Goal: Task Accomplishment & Management: Use online tool/utility

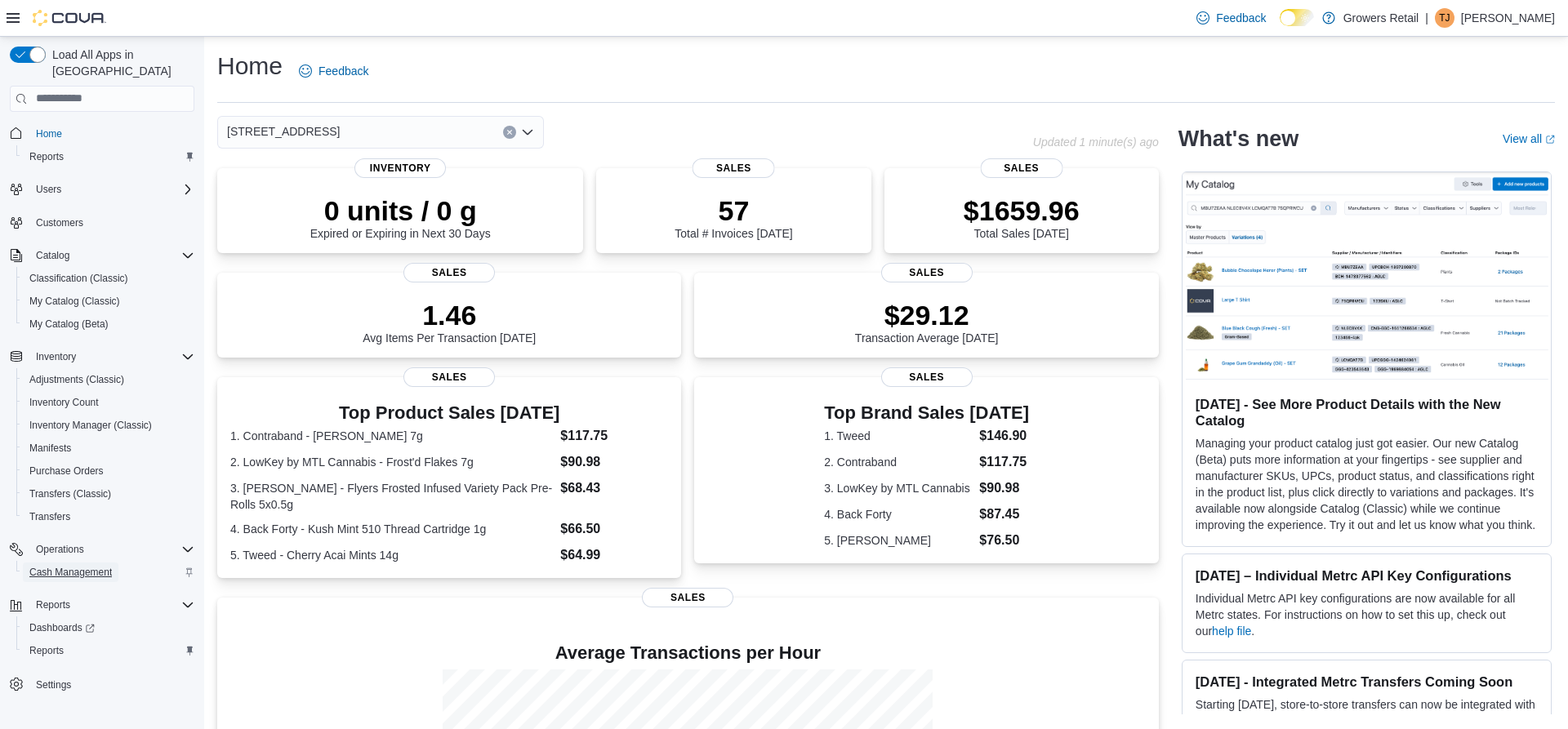
click at [69, 566] on span "Cash Management" at bounding box center [70, 572] width 83 height 13
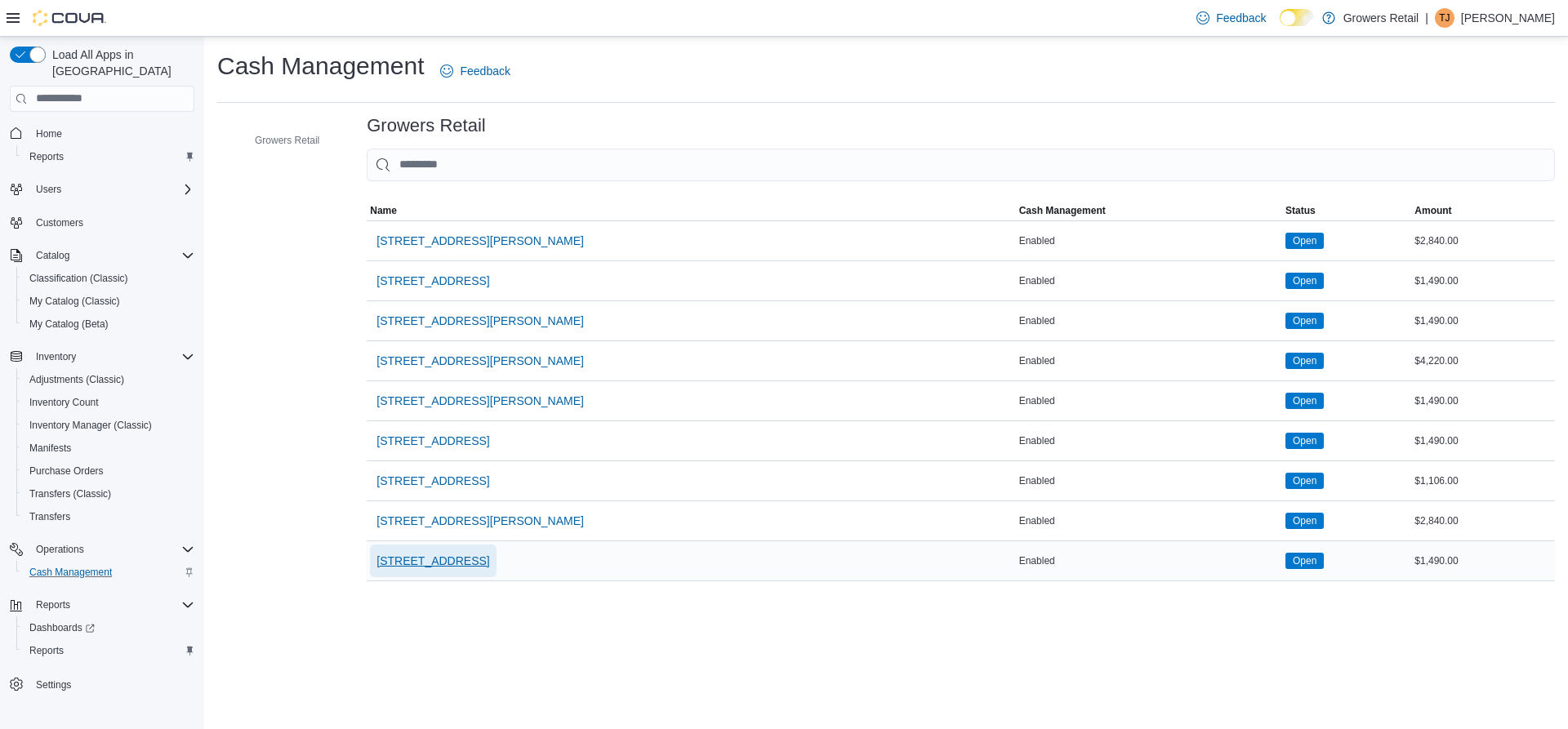
click at [424, 560] on span "[STREET_ADDRESS]" at bounding box center [433, 561] width 113 height 17
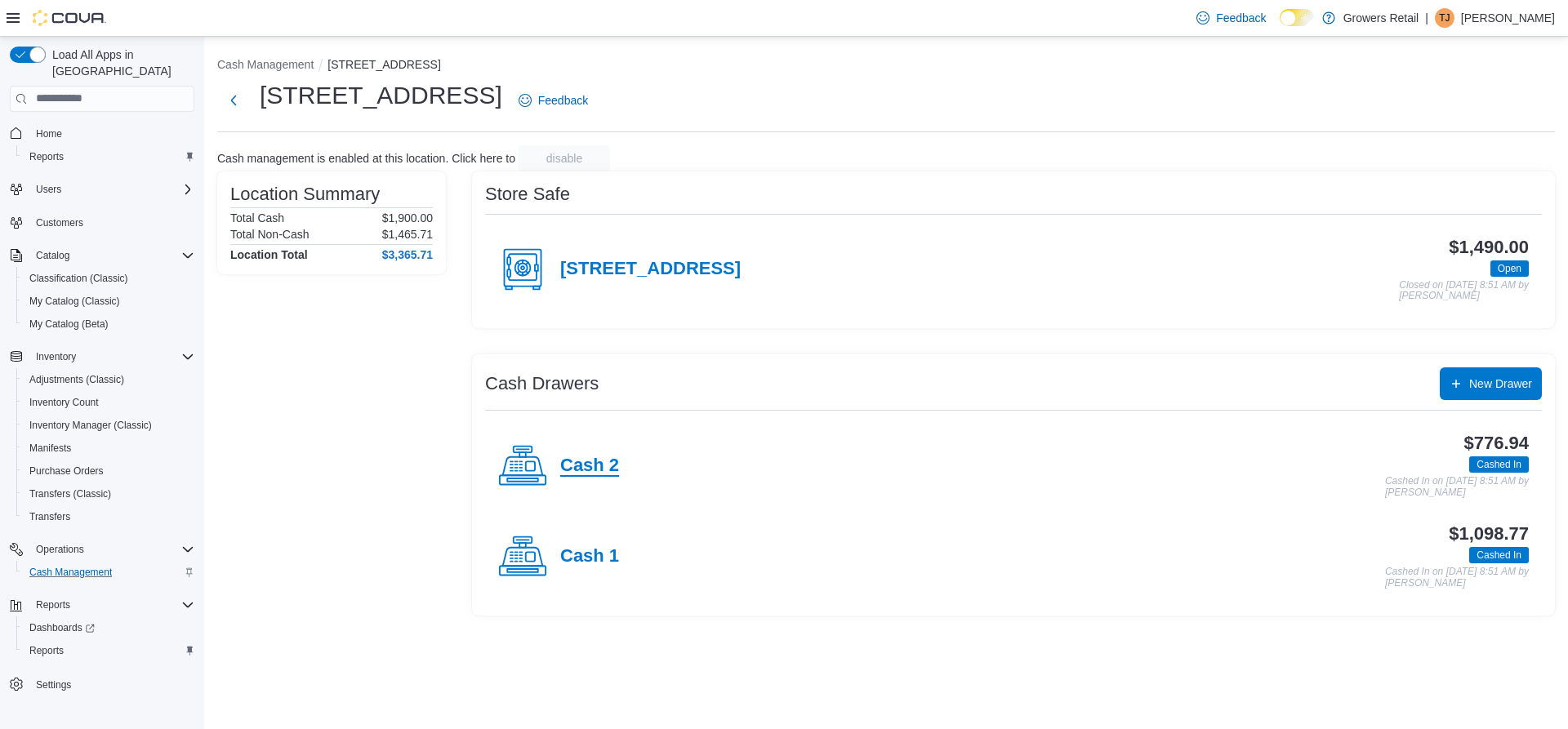
click at [594, 457] on h4 "Cash 2" at bounding box center [589, 467] width 59 height 21
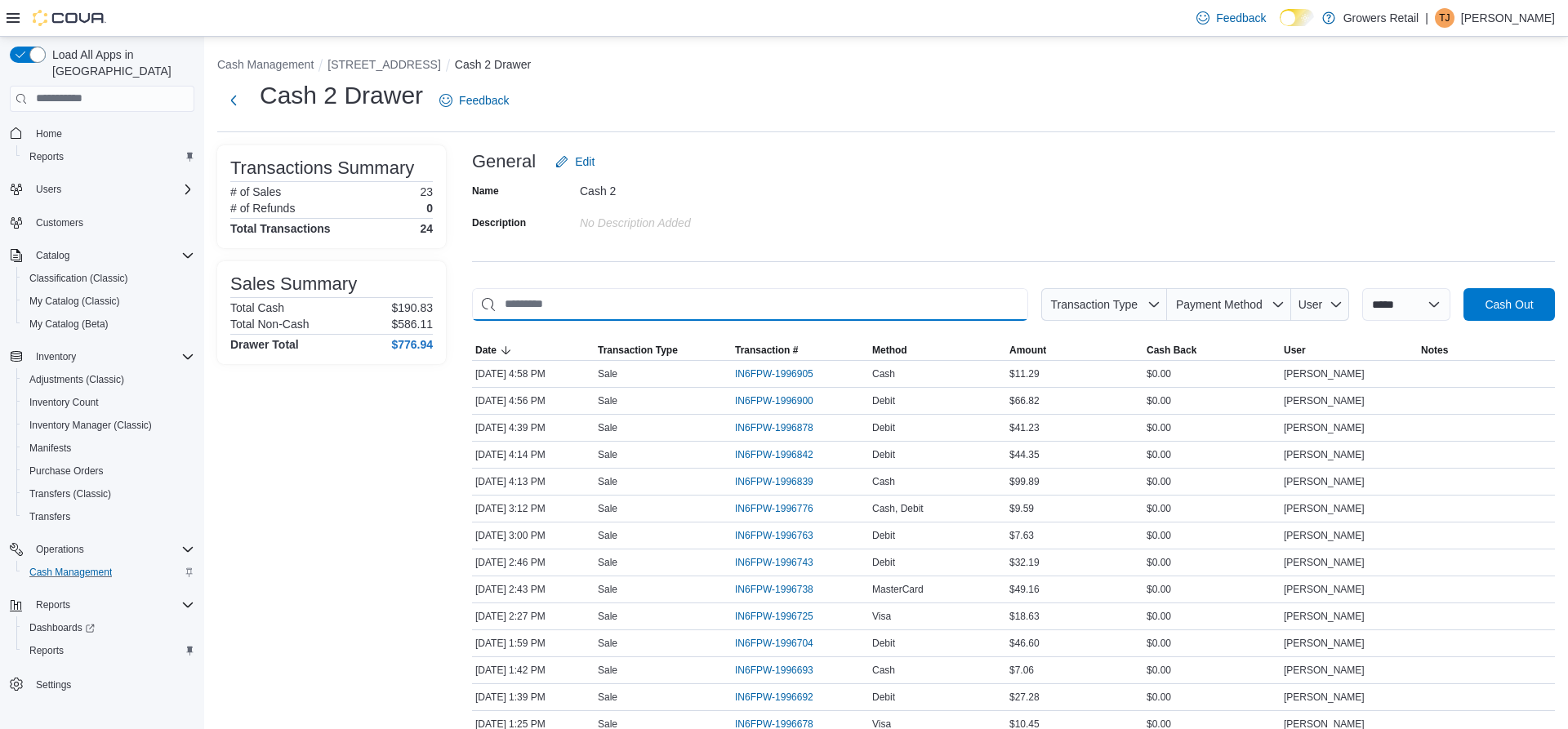
click at [615, 313] on input "This is a search bar. As you type, the results lower in the page will automatic…" at bounding box center [750, 304] width 556 height 33
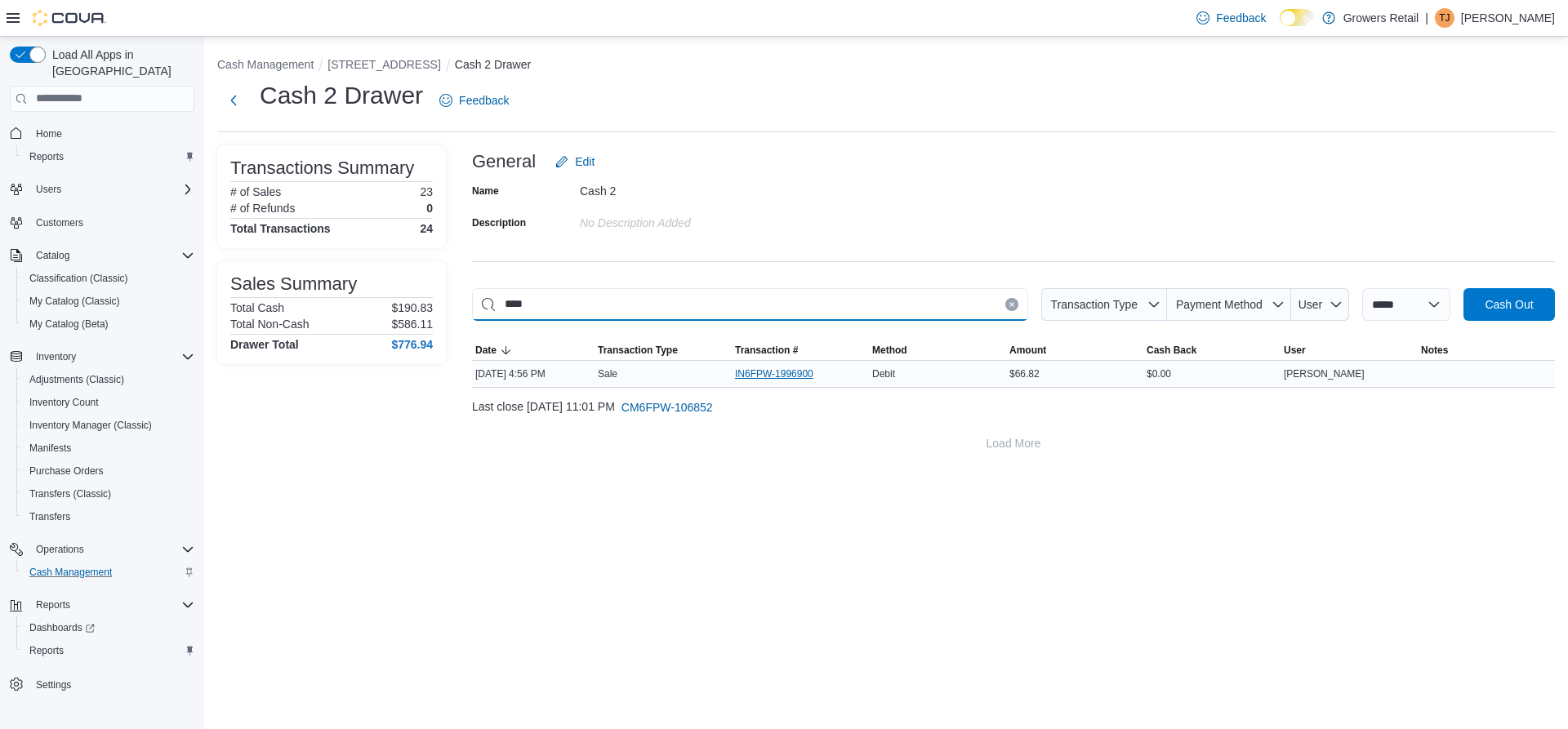
type input "****"
click at [763, 373] on span "IN6FPW-1996900" at bounding box center [774, 373] width 78 height 13
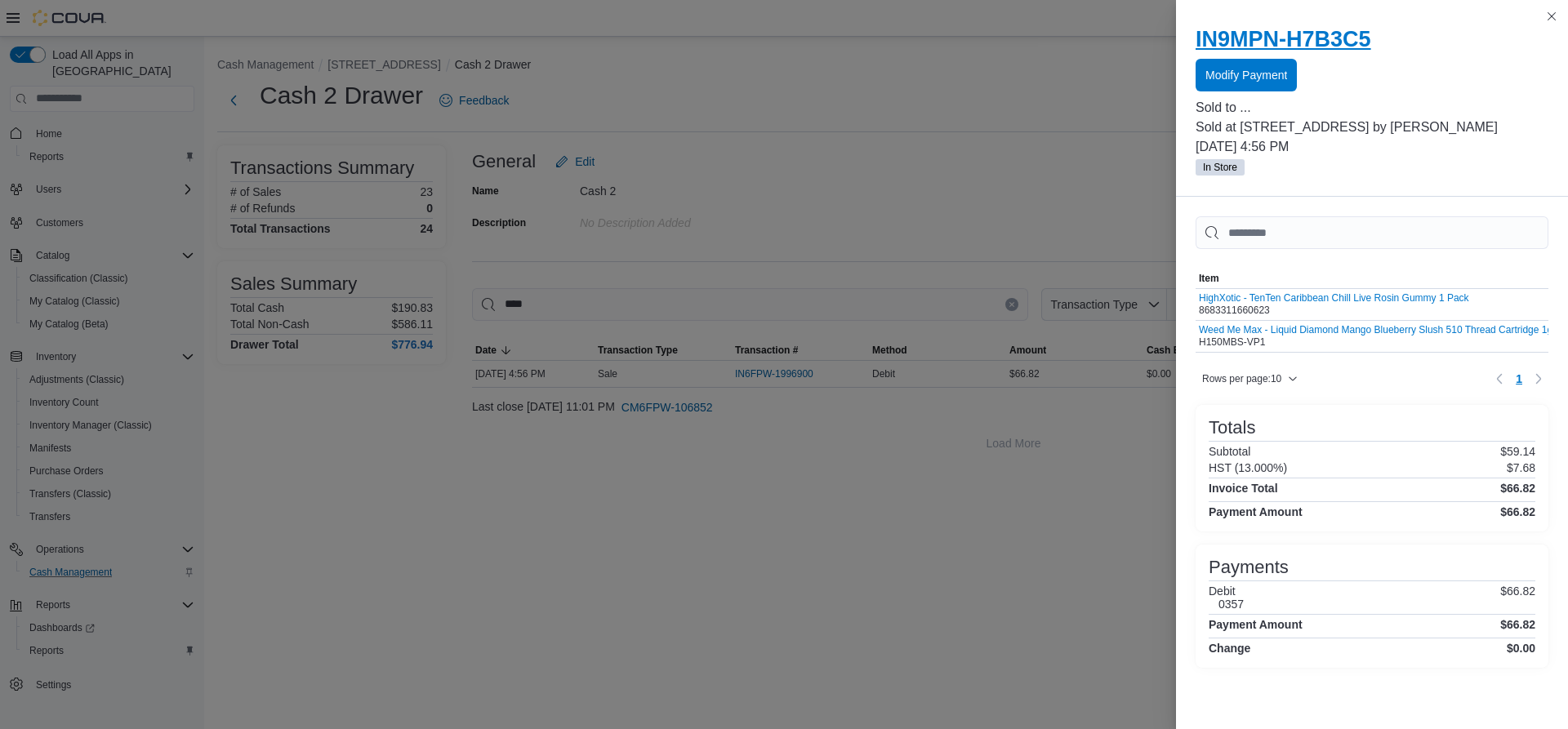
click at [1230, 37] on h2 "IN9MPN-H7B3C5" at bounding box center [1372, 40] width 353 height 26
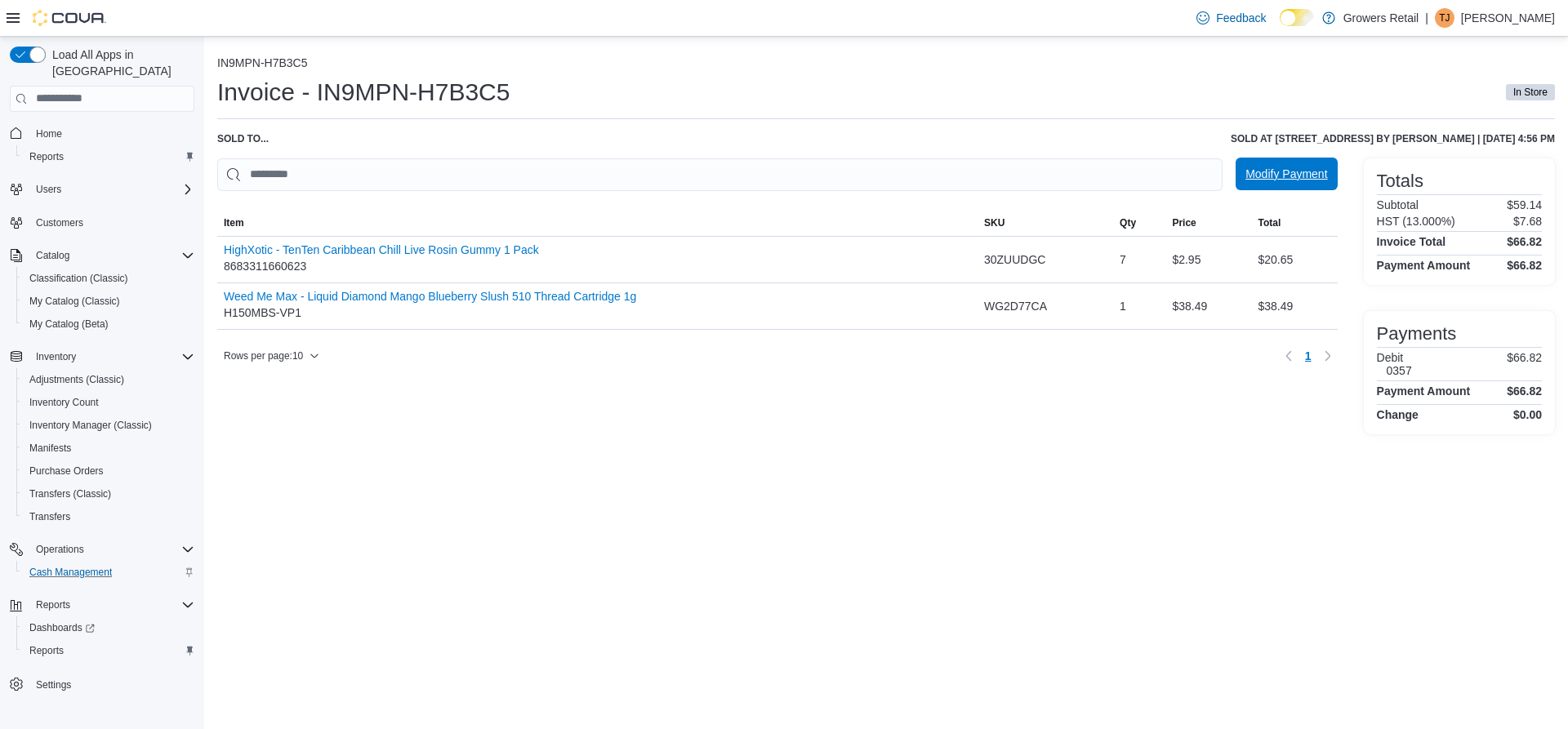
click at [1299, 168] on span "Modify Payment" at bounding box center [1286, 173] width 82 height 17
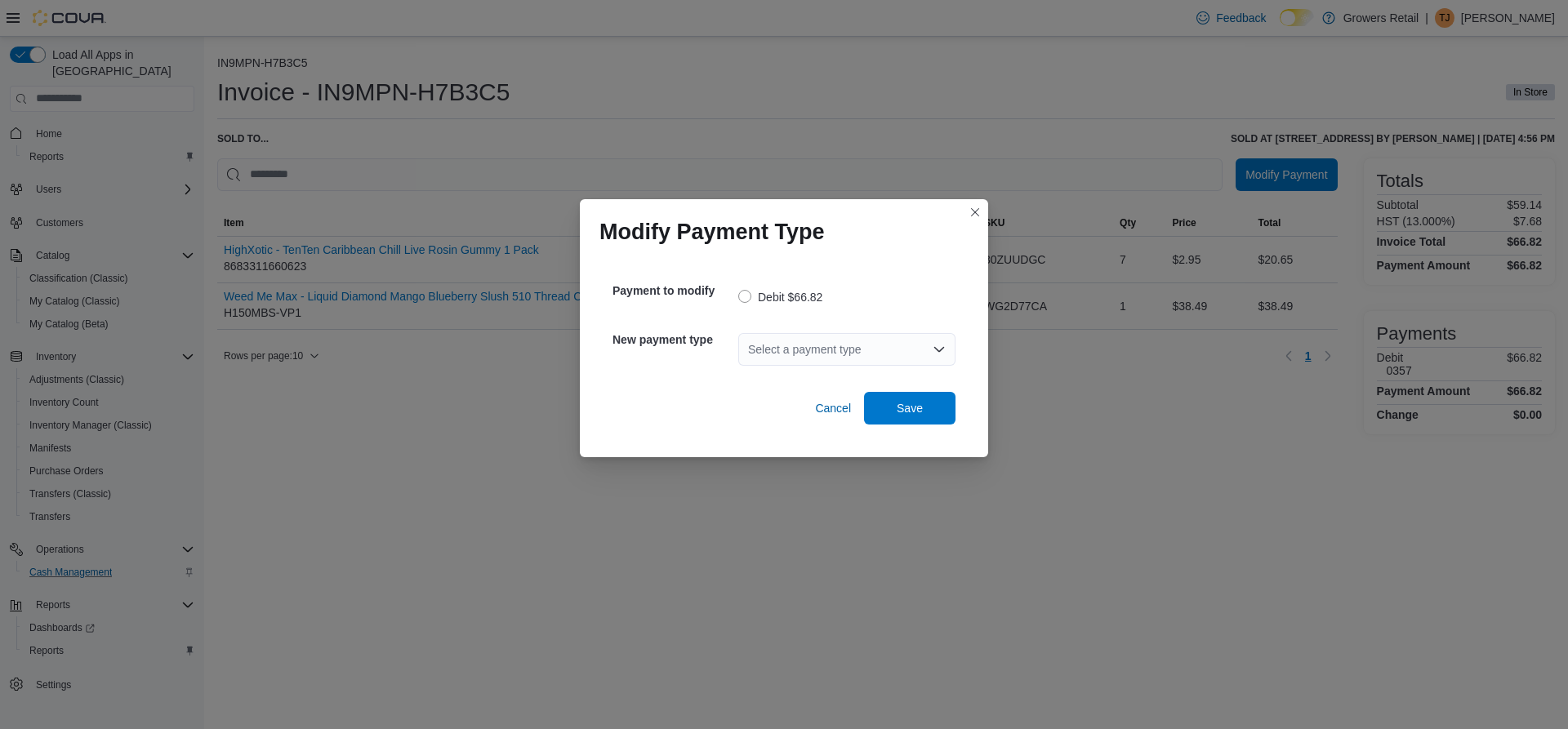
click at [850, 368] on div "Select a payment type" at bounding box center [847, 349] width 217 height 52
click at [811, 346] on div "Select a payment type" at bounding box center [847, 350] width 217 height 33
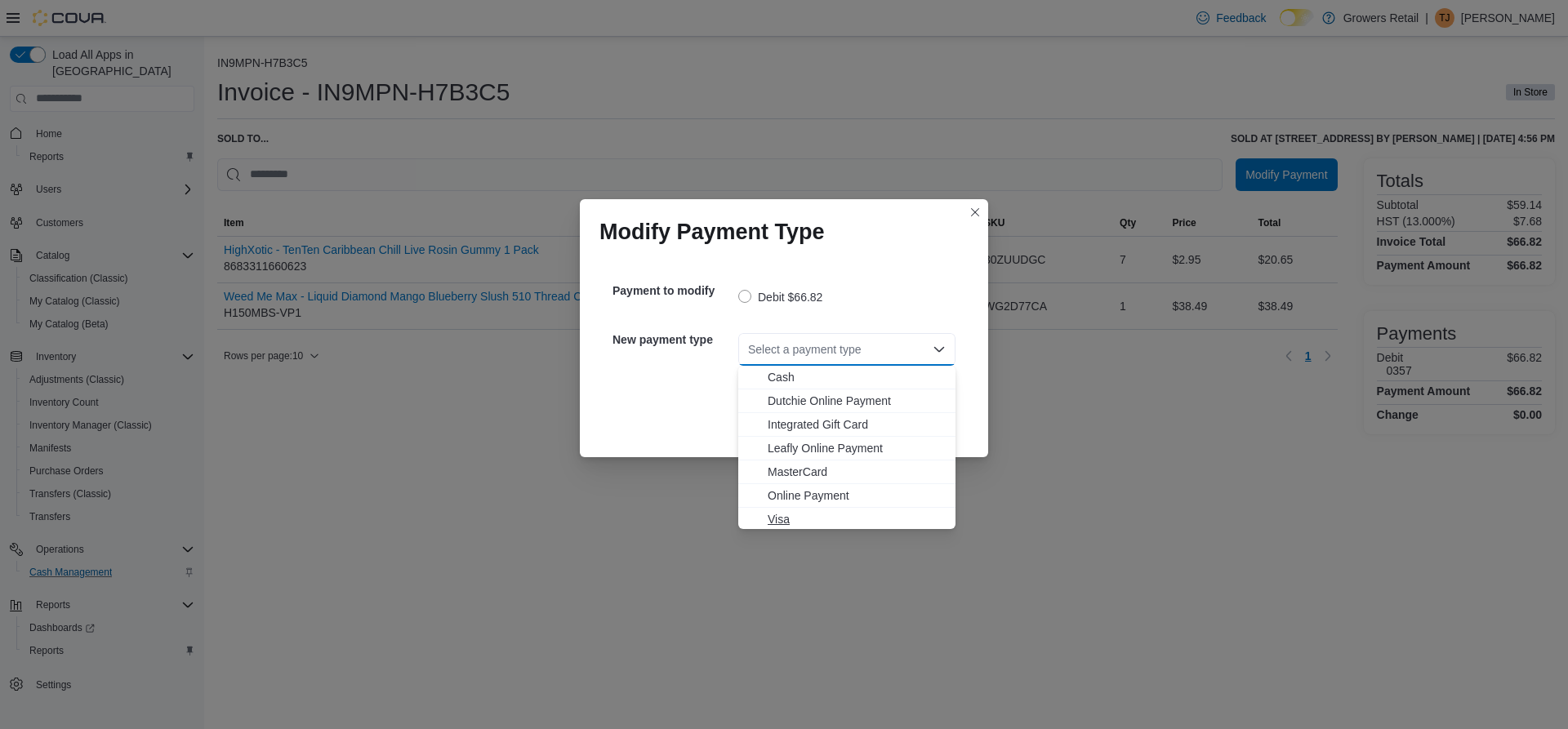
click at [783, 515] on span "Visa" at bounding box center [857, 519] width 178 height 17
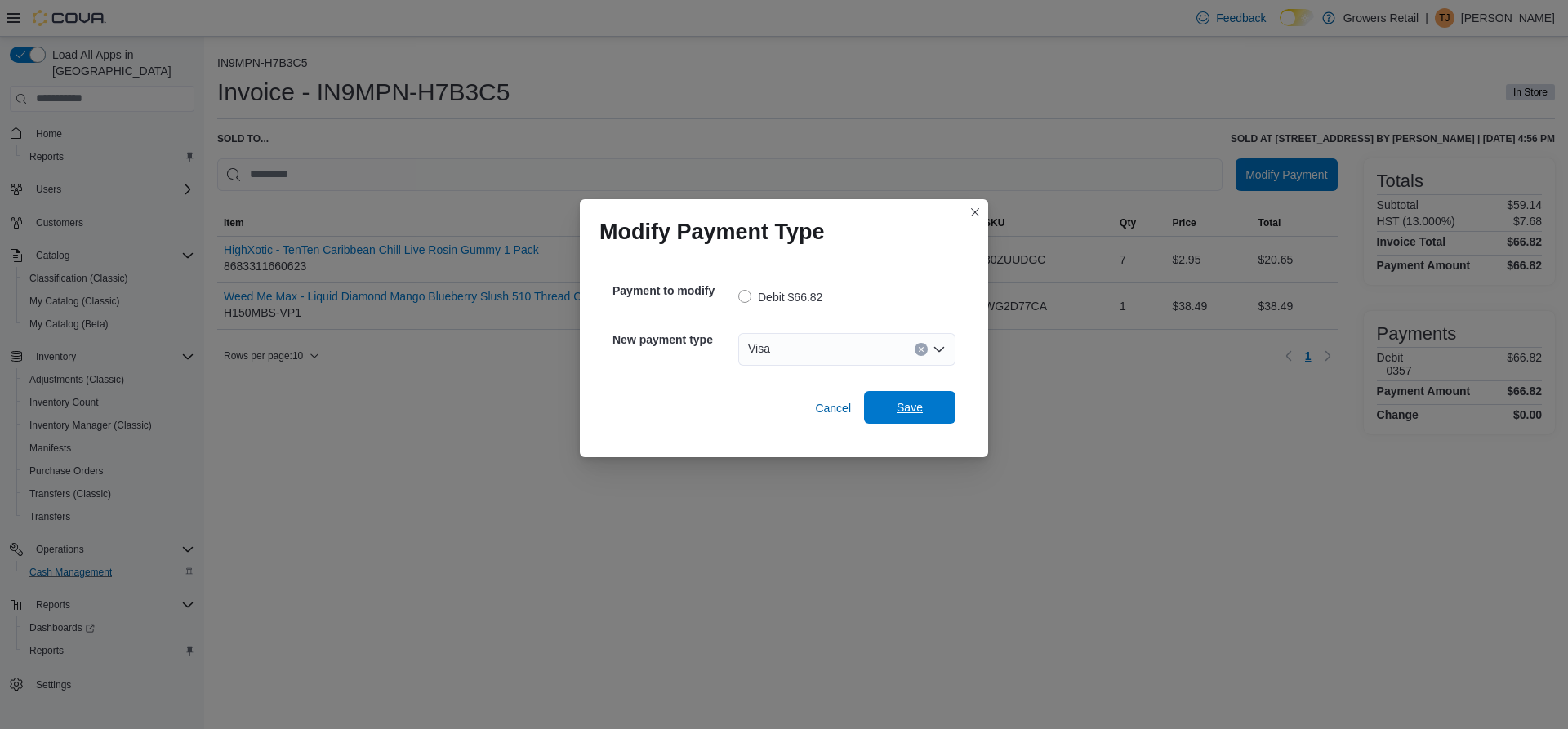
click at [899, 401] on span "Save" at bounding box center [910, 408] width 26 height 17
